Goal: Information Seeking & Learning: Learn about a topic

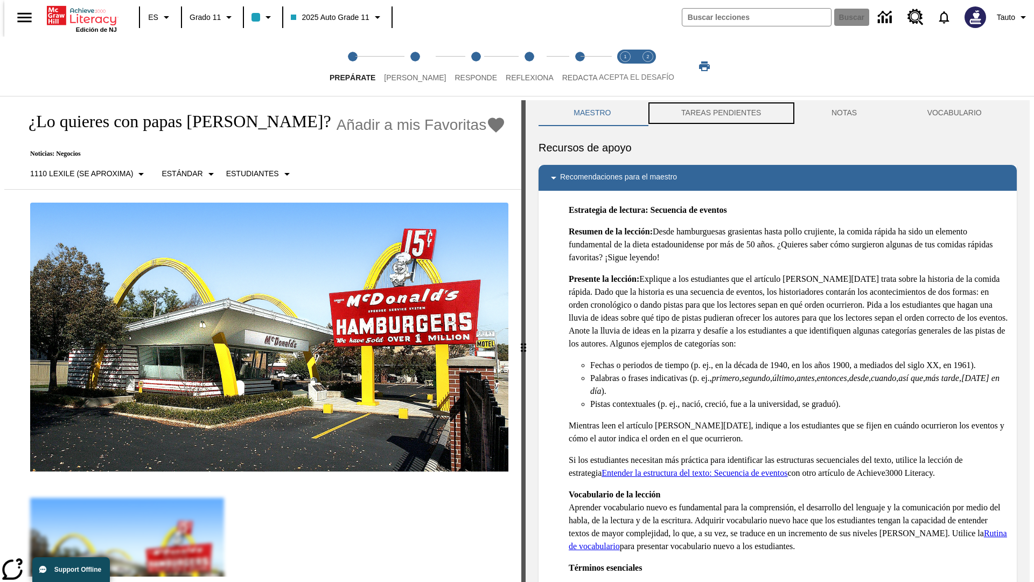
click at [720, 113] on button "TAREAS PENDIENTES" at bounding box center [721, 113] width 150 height 26
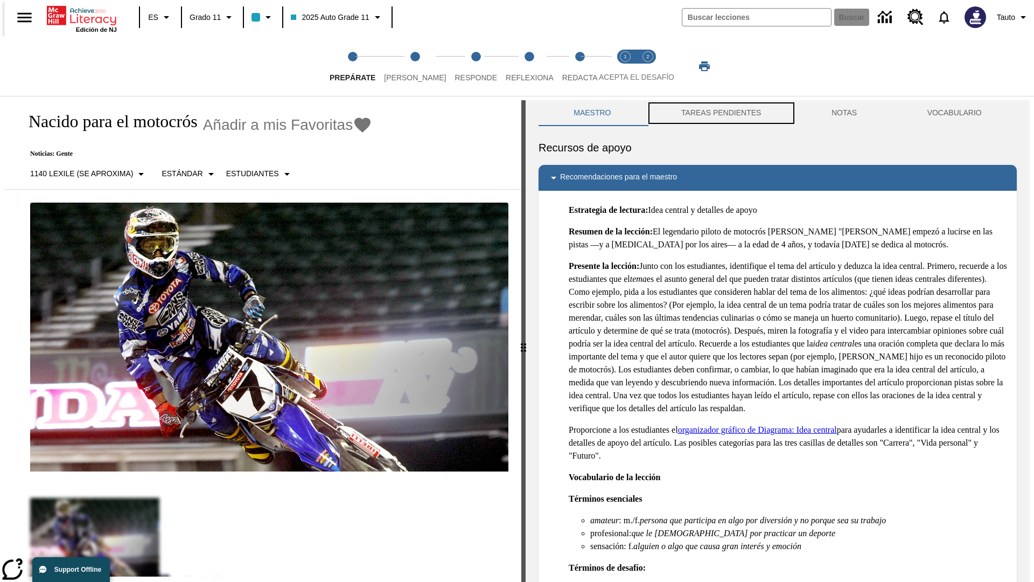
click at [720, 113] on button "TAREAS PENDIENTES" at bounding box center [721, 113] width 150 height 26
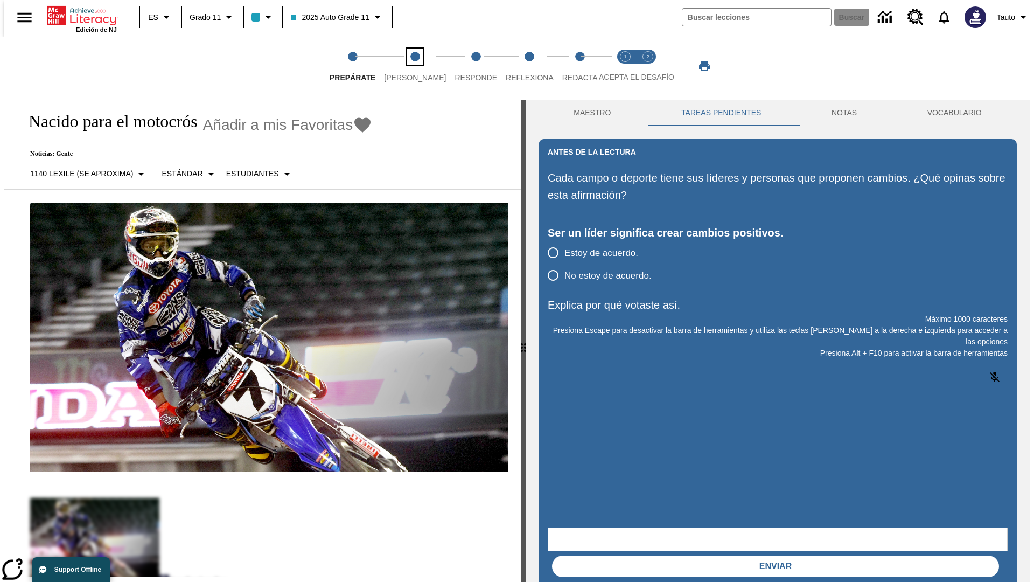
click at [406, 66] on span "[PERSON_NAME]" at bounding box center [415, 73] width 62 height 19
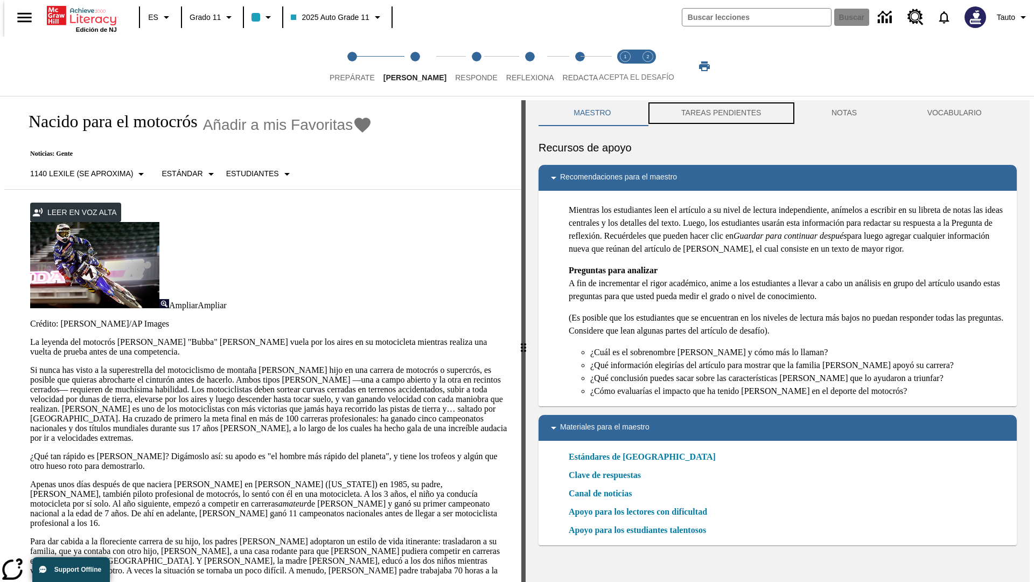
scroll to position [1, 0]
click at [720, 113] on button "TAREAS PENDIENTES" at bounding box center [721, 113] width 150 height 26
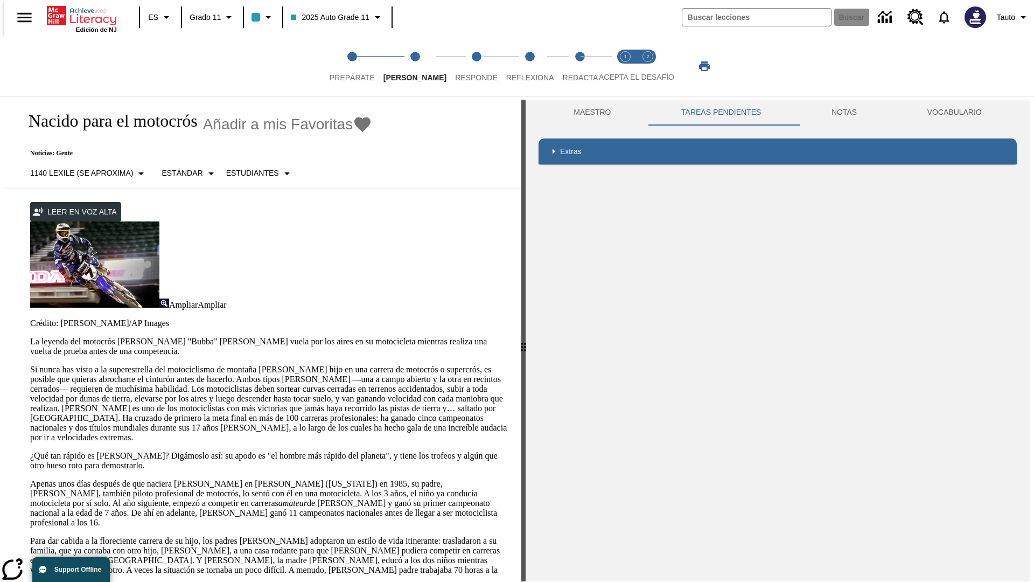
click at [30, 365] on p "Si nunca has visto a la superestrella del motociclismo de montaña [PERSON_NAME]…" at bounding box center [269, 404] width 478 height 78
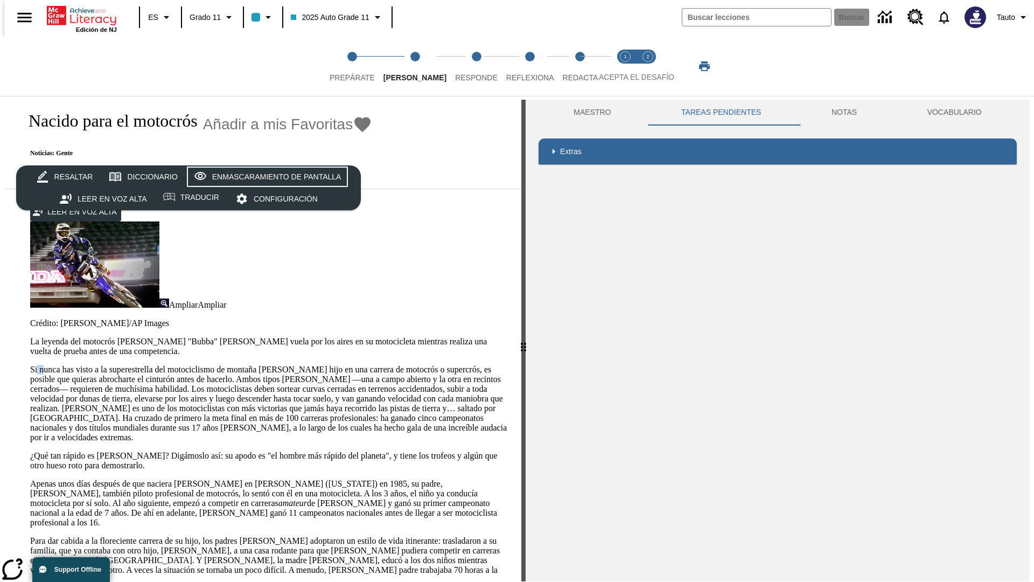
click at [265, 177] on div "Enmascaramiento de pantalla" at bounding box center [276, 176] width 129 height 13
click at [460, 66] on span "Responde" at bounding box center [476, 73] width 43 height 19
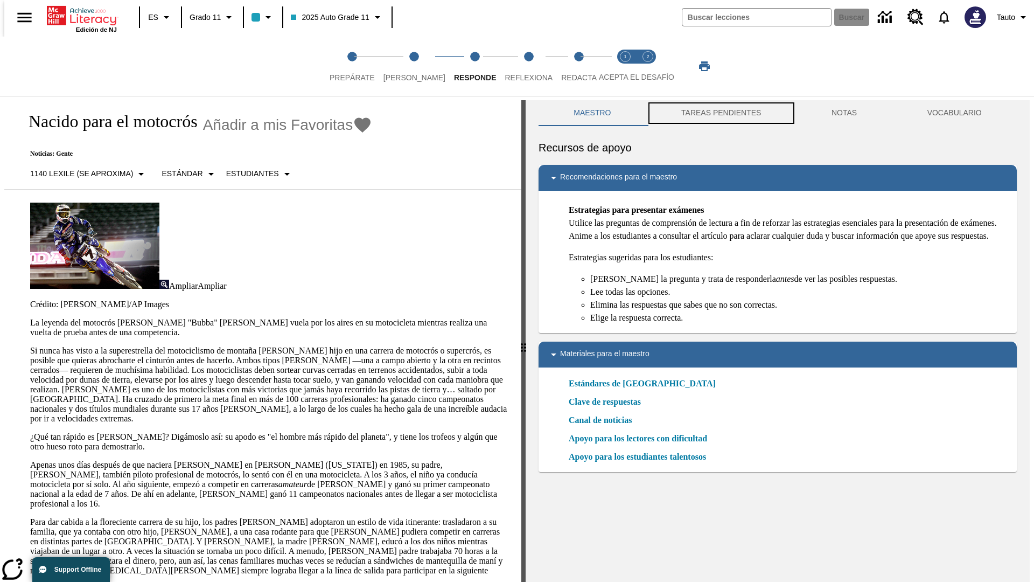
scroll to position [1, 0]
click at [720, 113] on button "TAREAS PENDIENTES" at bounding box center [721, 113] width 150 height 26
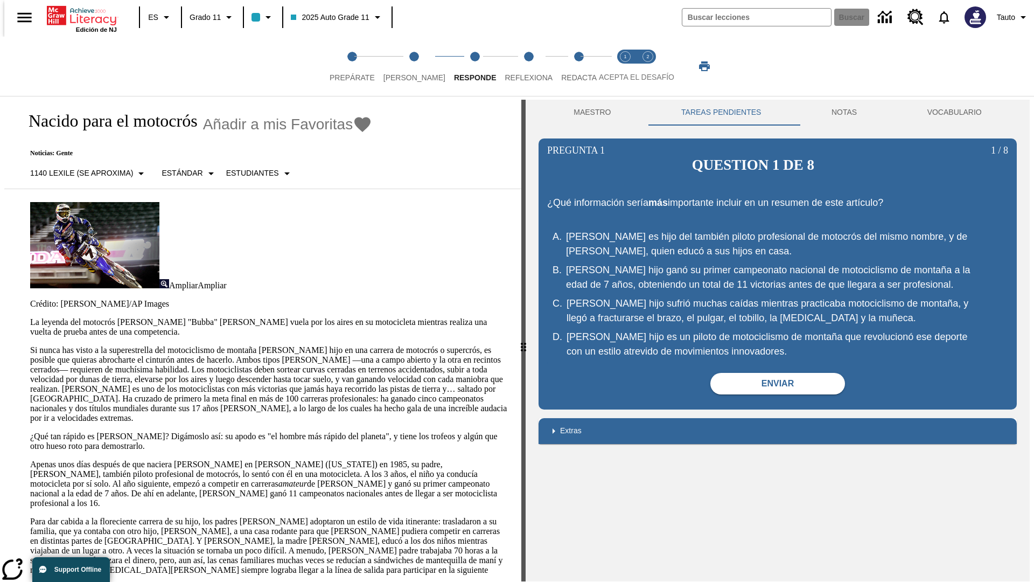
click at [30, 345] on p "Si nunca has visto a la superestrella del motociclismo de montaña [PERSON_NAME]…" at bounding box center [269, 384] width 478 height 78
click at [514, 66] on span "Reflexiona" at bounding box center [529, 73] width 48 height 19
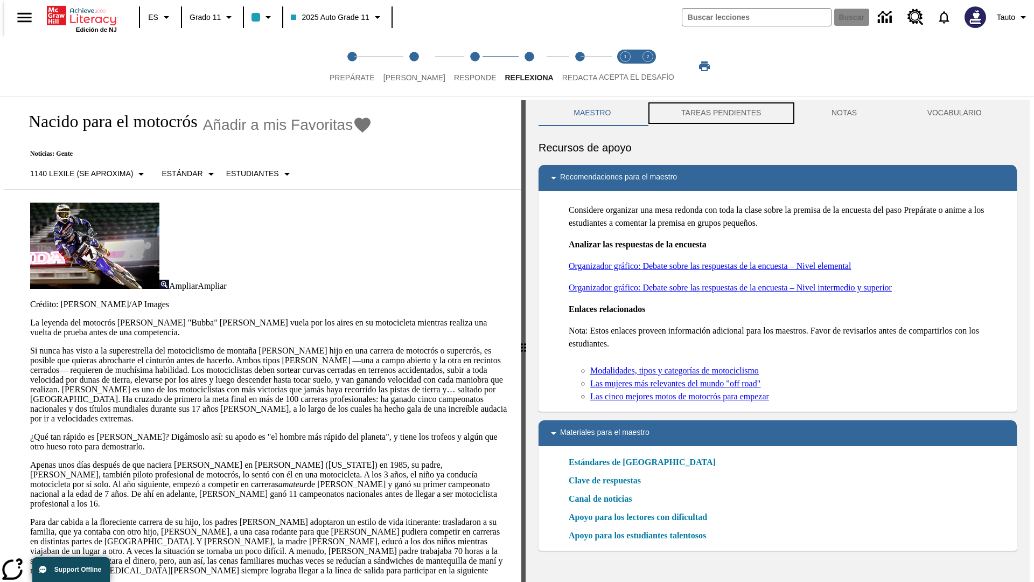
scroll to position [1, 0]
click at [720, 113] on button "TAREAS PENDIENTES" at bounding box center [721, 113] width 150 height 26
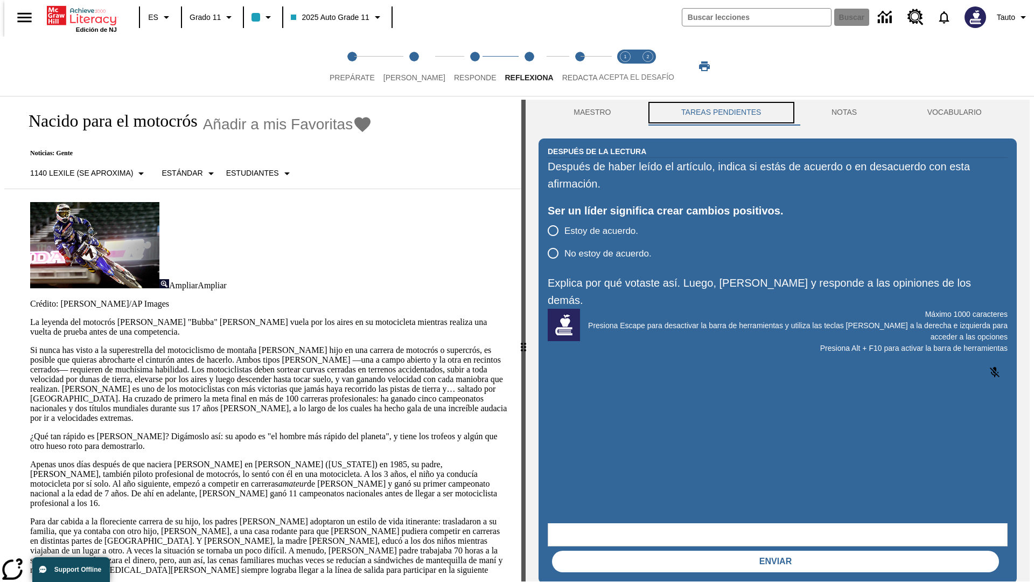
scroll to position [0, 0]
click at [30, 345] on p "Si nunca has visto a la superestrella del motociclismo de montaña [PERSON_NAME]…" at bounding box center [269, 384] width 478 height 78
click at [568, 66] on span "Redacta" at bounding box center [580, 73] width 36 height 19
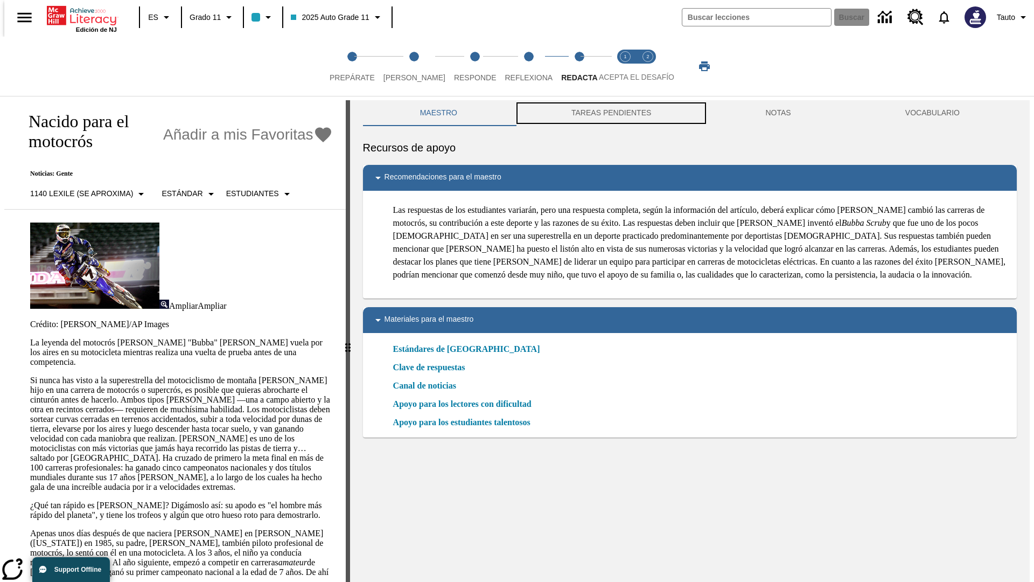
scroll to position [1, 0]
click at [610, 113] on button "TAREAS PENDIENTES" at bounding box center [611, 113] width 194 height 26
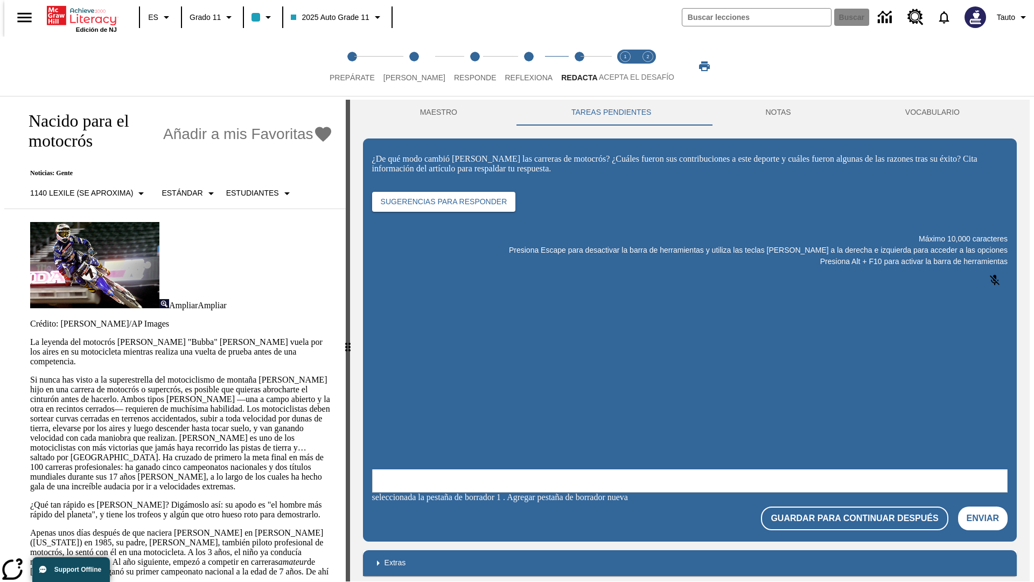
scroll to position [0, 0]
click at [30, 375] on p "Si nunca has visto a la superestrella del motociclismo de montaña [PERSON_NAME]…" at bounding box center [181, 433] width 303 height 116
click at [625, 66] on span "Acepta el desafío lee step 1 of 2" at bounding box center [625, 73] width 14 height 19
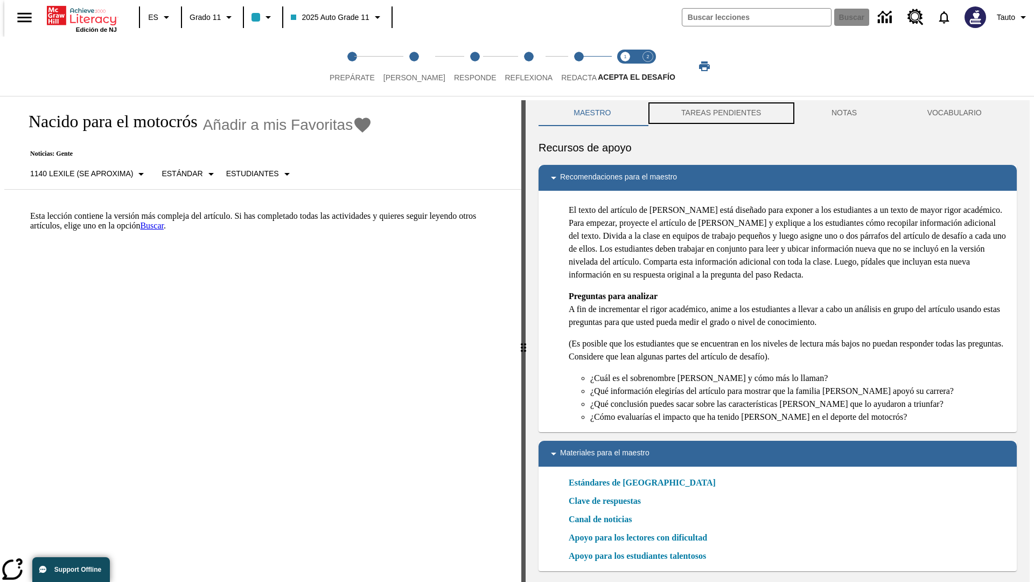
scroll to position [3, 0]
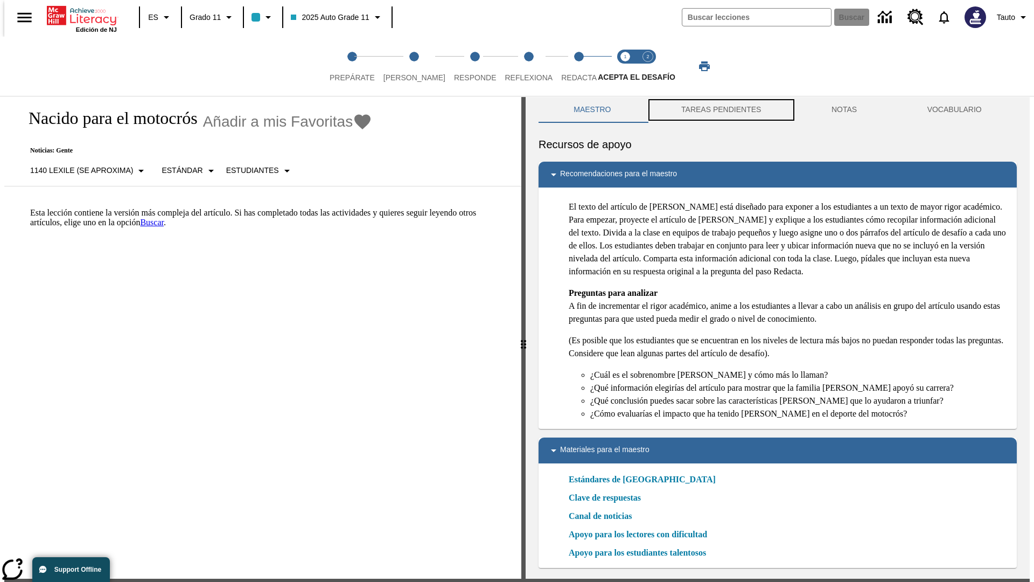
click at [720, 113] on button "TAREAS PENDIENTES" at bounding box center [721, 110] width 150 height 26
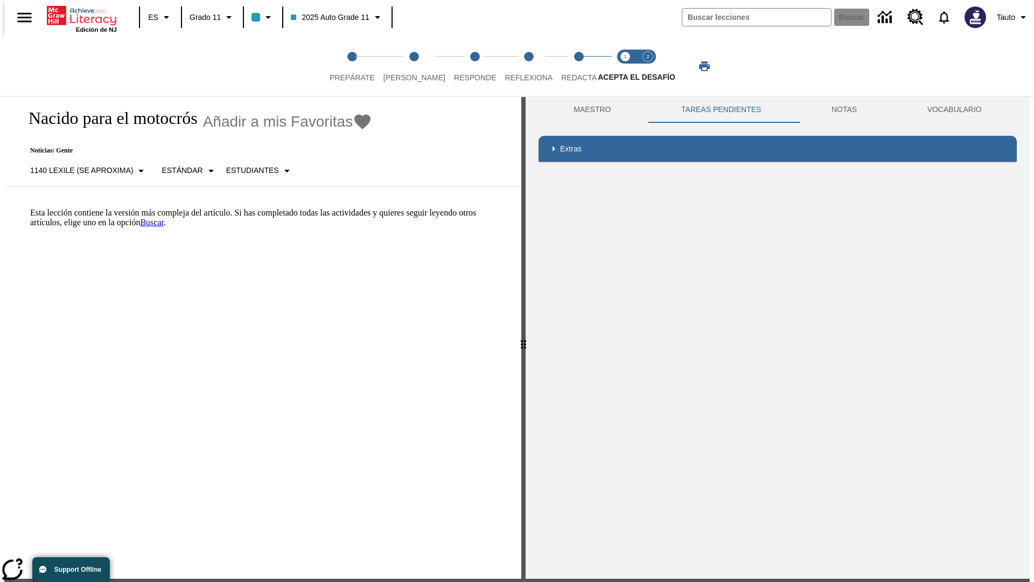
click at [30, 208] on p "Esta lección contiene la versión más compleja del artículo. Si has completado t…" at bounding box center [269, 217] width 478 height 19
click at [648, 66] on span "Acepta el desafío contesta step 2 of 2" at bounding box center [648, 73] width 14 height 19
